Goal: Task Accomplishment & Management: Manage account settings

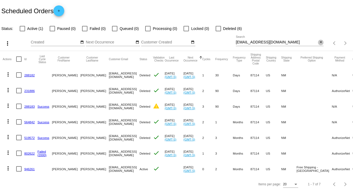
click at [319, 43] on mat-icon "close" at bounding box center [321, 42] width 4 height 4
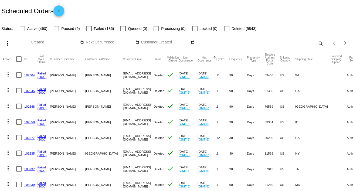
click at [317, 42] on mat-icon "search" at bounding box center [320, 43] width 6 height 8
click at [316, 42] on input "Search" at bounding box center [280, 42] width 88 height 4
paste input "[EMAIL_ADDRESS][DOMAIN_NAME]"
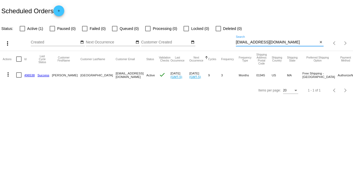
type input "[EMAIL_ADDRESS][DOMAIN_NAME]"
click at [7, 73] on mat-icon "more_vert" at bounding box center [8, 74] width 6 height 6
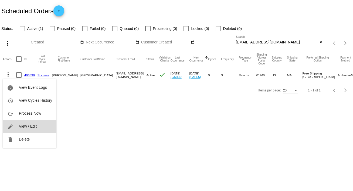
click at [32, 126] on span "View / Edit" at bounding box center [28, 126] width 18 height 4
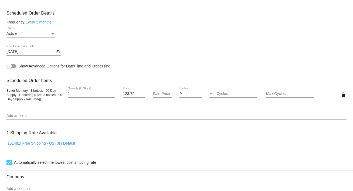
scroll to position [294, 0]
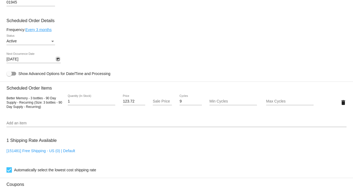
click at [57, 63] on icon "Open calendar" at bounding box center [58, 59] width 4 height 6
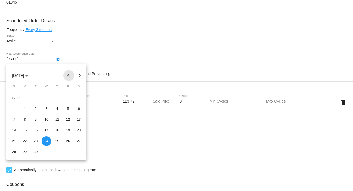
click at [69, 75] on button "Previous month" at bounding box center [68, 75] width 11 height 11
click at [57, 130] on div "21" at bounding box center [57, 130] width 10 height 10
type input "[DATE]"
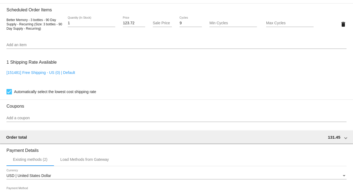
scroll to position [359, 0]
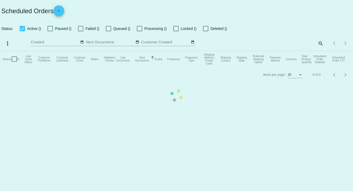
checkbox input "false"
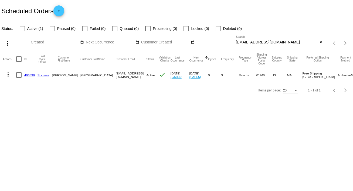
click at [8, 74] on mat-icon "more_vert" at bounding box center [8, 74] width 6 height 6
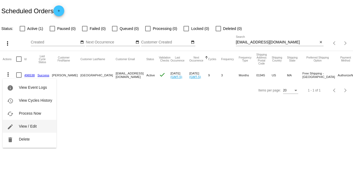
click at [31, 127] on span "View / Edit" at bounding box center [28, 126] width 18 height 4
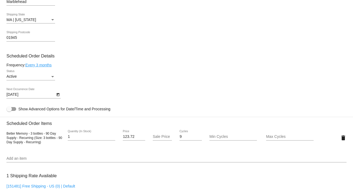
scroll to position [305, 0]
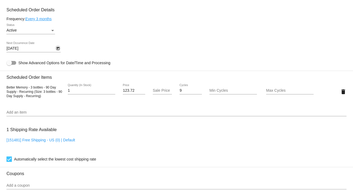
click at [57, 51] on icon "Open calendar" at bounding box center [58, 48] width 4 height 6
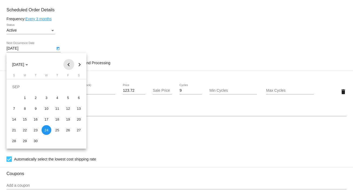
click at [67, 64] on button "Previous month" at bounding box center [68, 64] width 11 height 11
click at [57, 118] on div "21" at bounding box center [57, 119] width 10 height 10
type input "[DATE]"
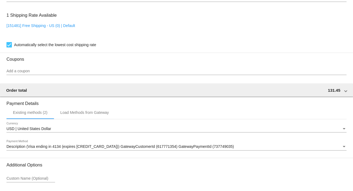
scroll to position [464, 0]
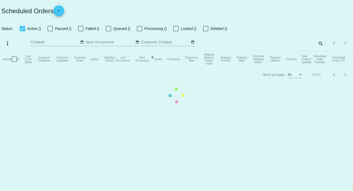
checkbox input "false"
